Goal: Navigation & Orientation: Find specific page/section

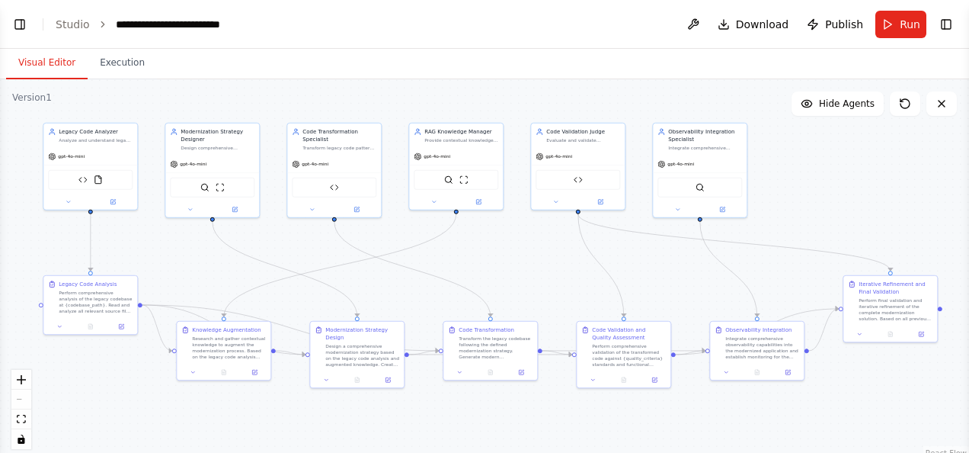
click at [481, 18] on header "**********" at bounding box center [484, 24] width 969 height 49
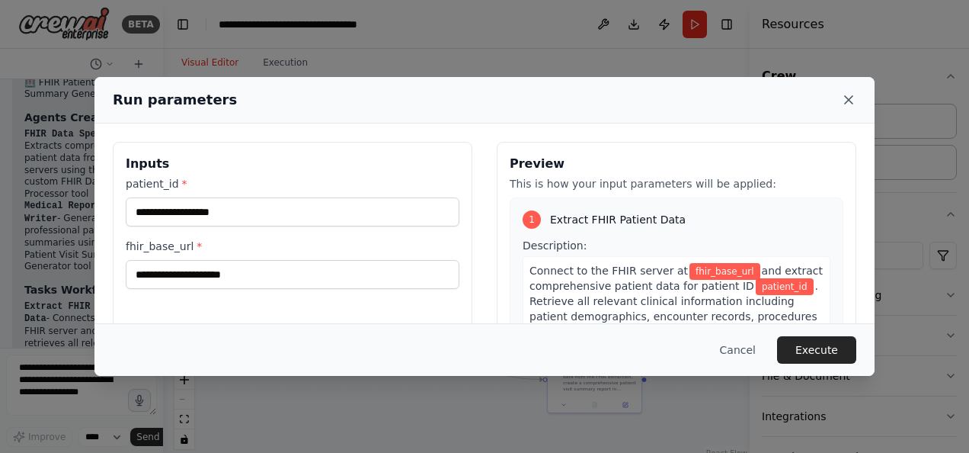
click at [844, 99] on icon at bounding box center [848, 99] width 15 height 15
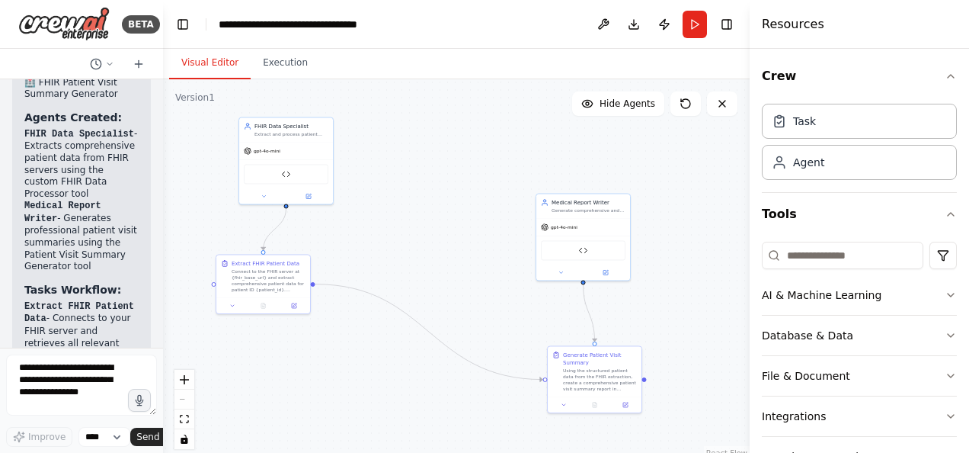
scroll to position [3871, 0]
